Goal: Task Accomplishment & Management: Complete application form

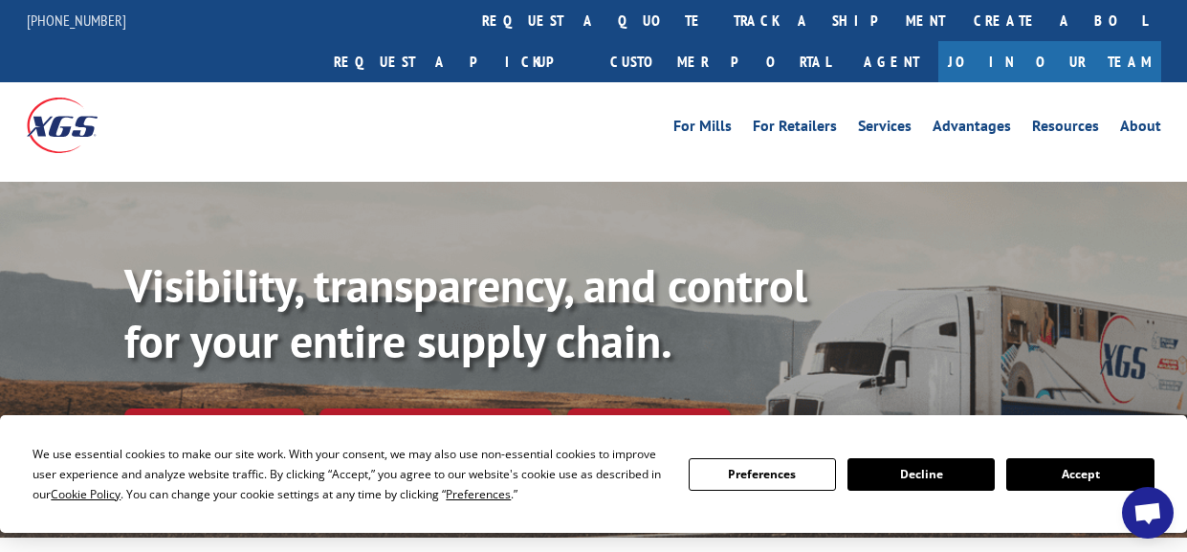
scroll to position [99, 0]
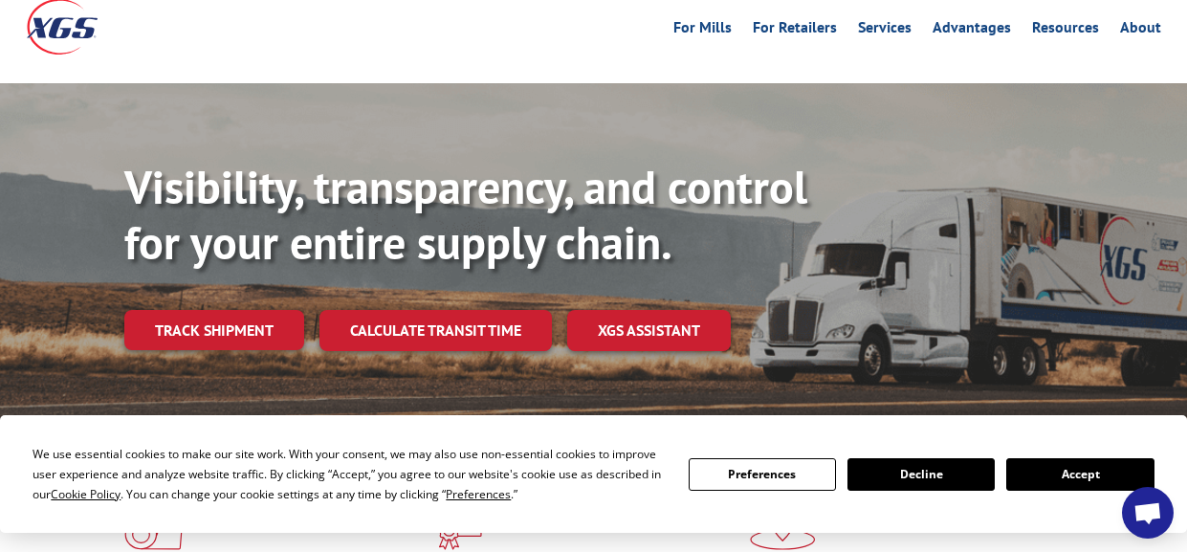
click at [1051, 463] on button "Accept" at bounding box center [1079, 474] width 147 height 33
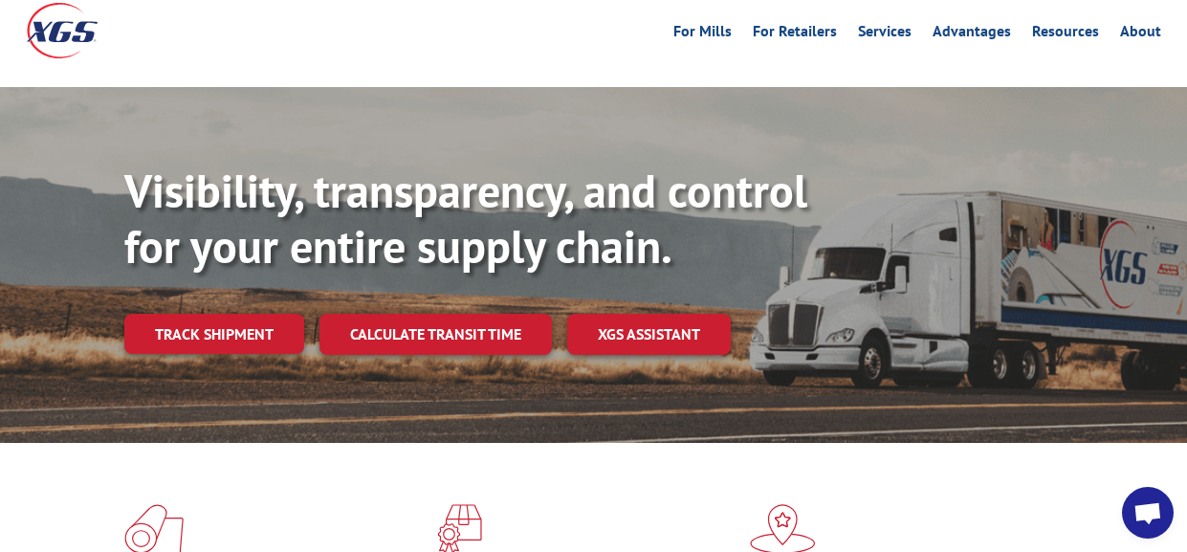
scroll to position [0, 0]
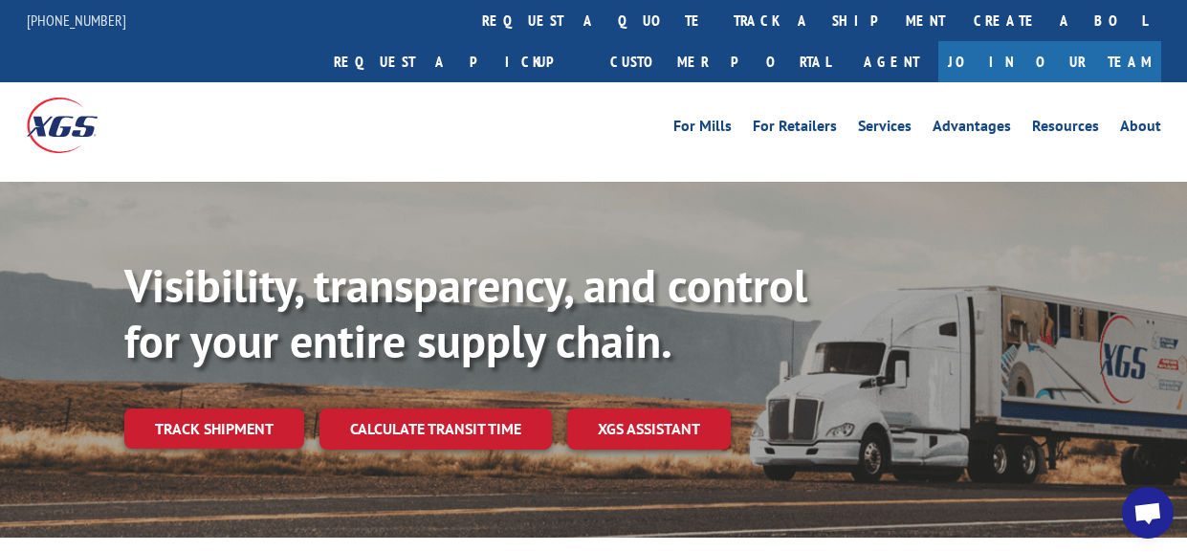
click at [1078, 41] on link "Join Our Team" at bounding box center [1049, 61] width 223 height 41
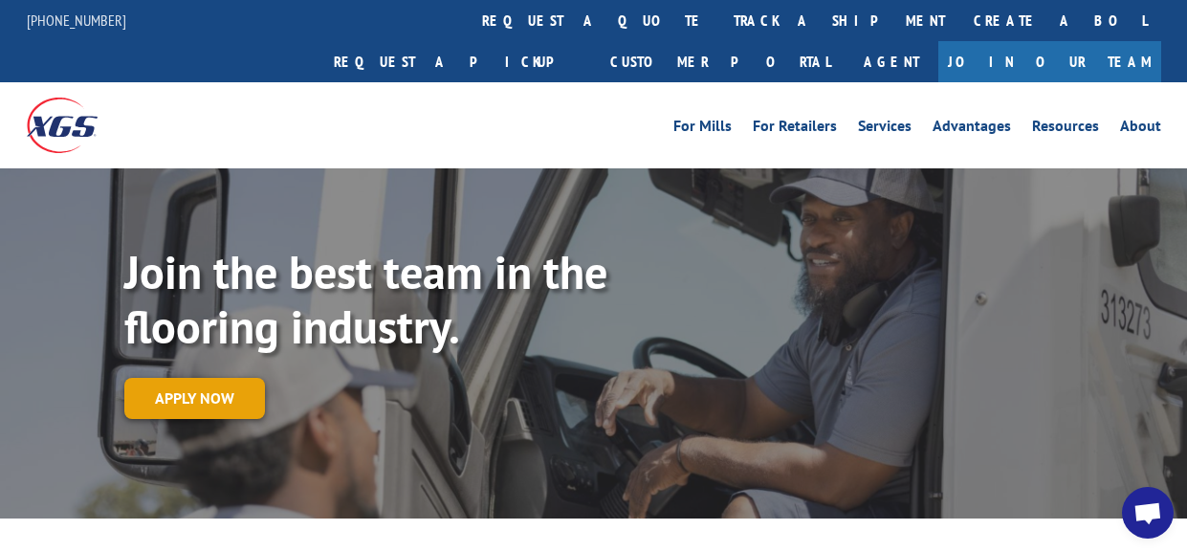
click at [186, 378] on link "Apply now" at bounding box center [194, 398] width 141 height 41
